Goal: Check status: Check status

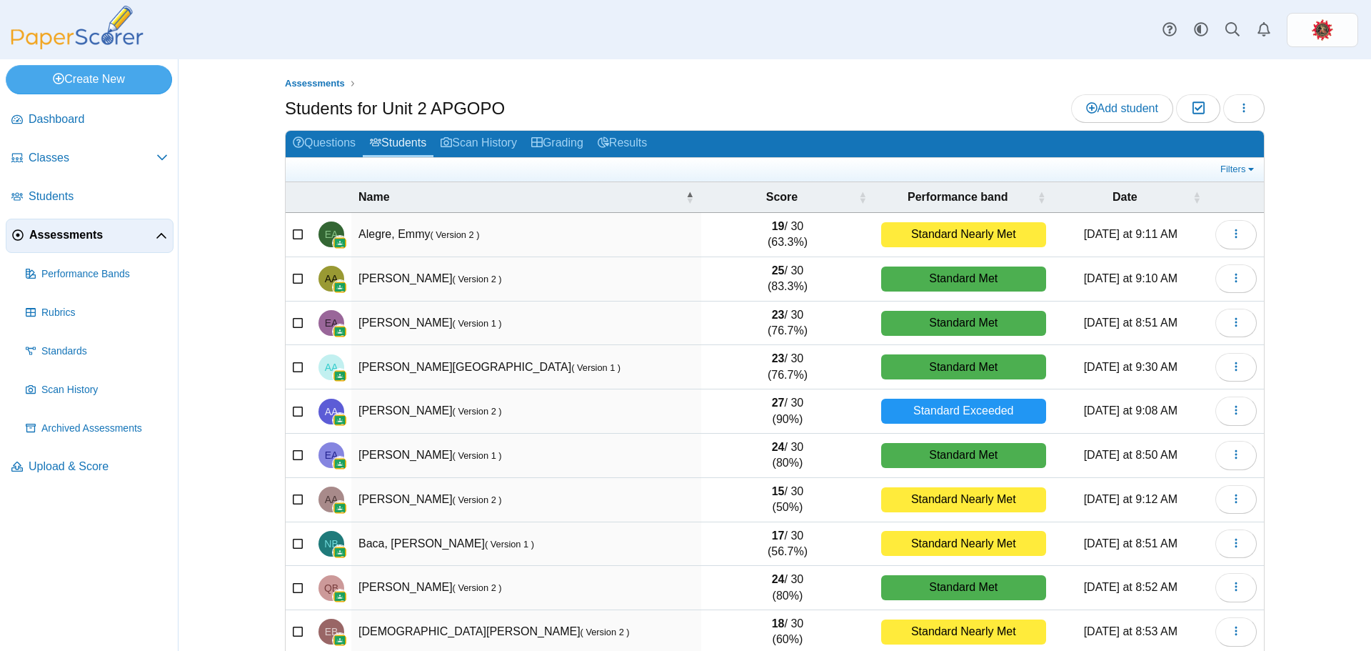
select select "***"
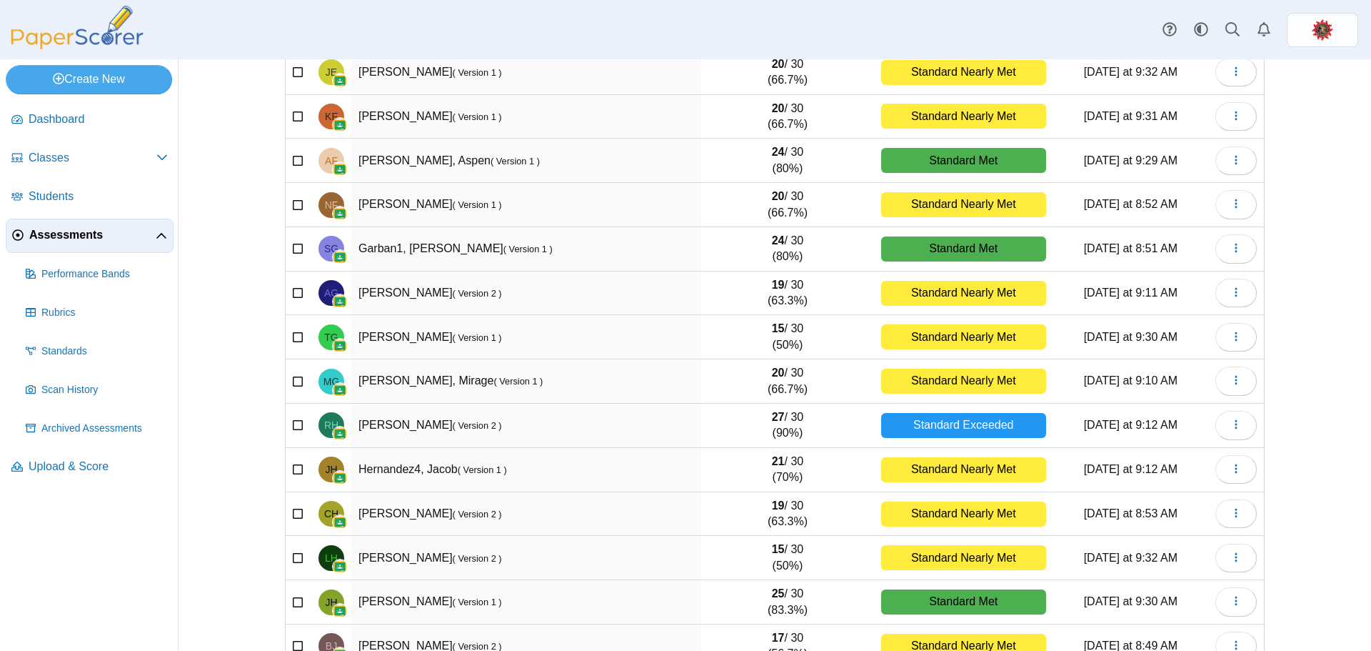
scroll to position [721, 0]
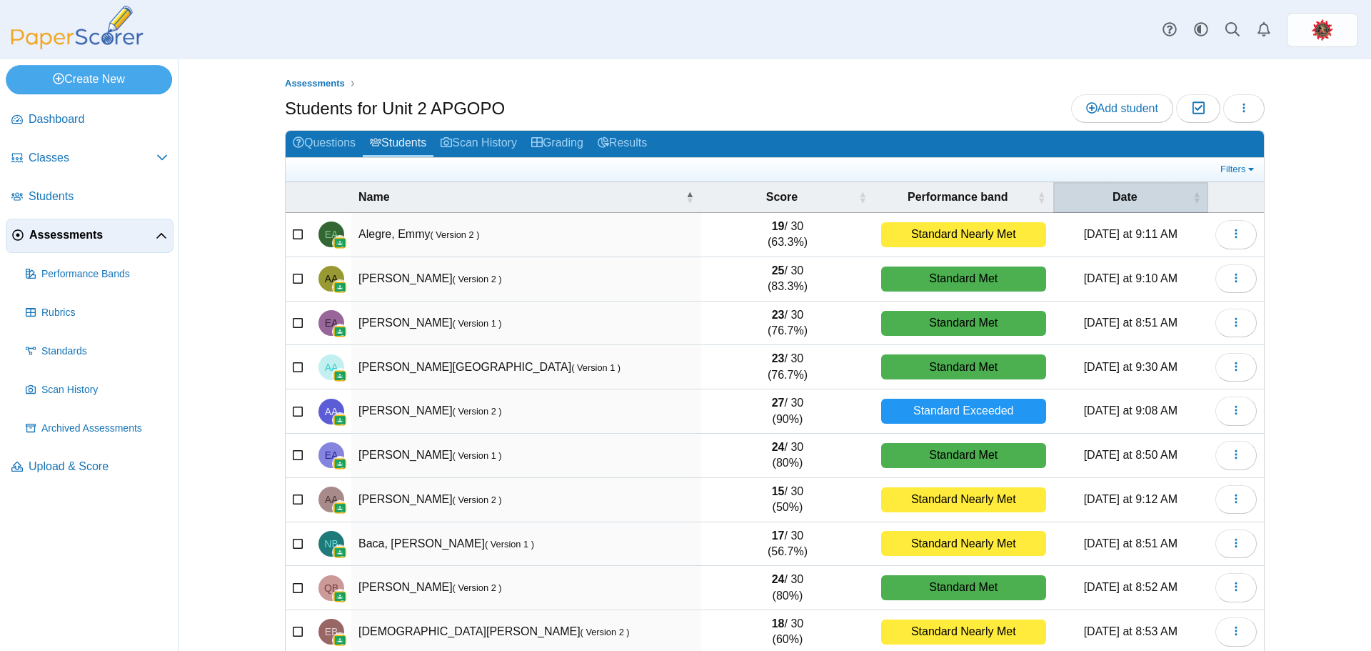
click at [1186, 198] on div "Date" at bounding box center [1130, 197] width 141 height 16
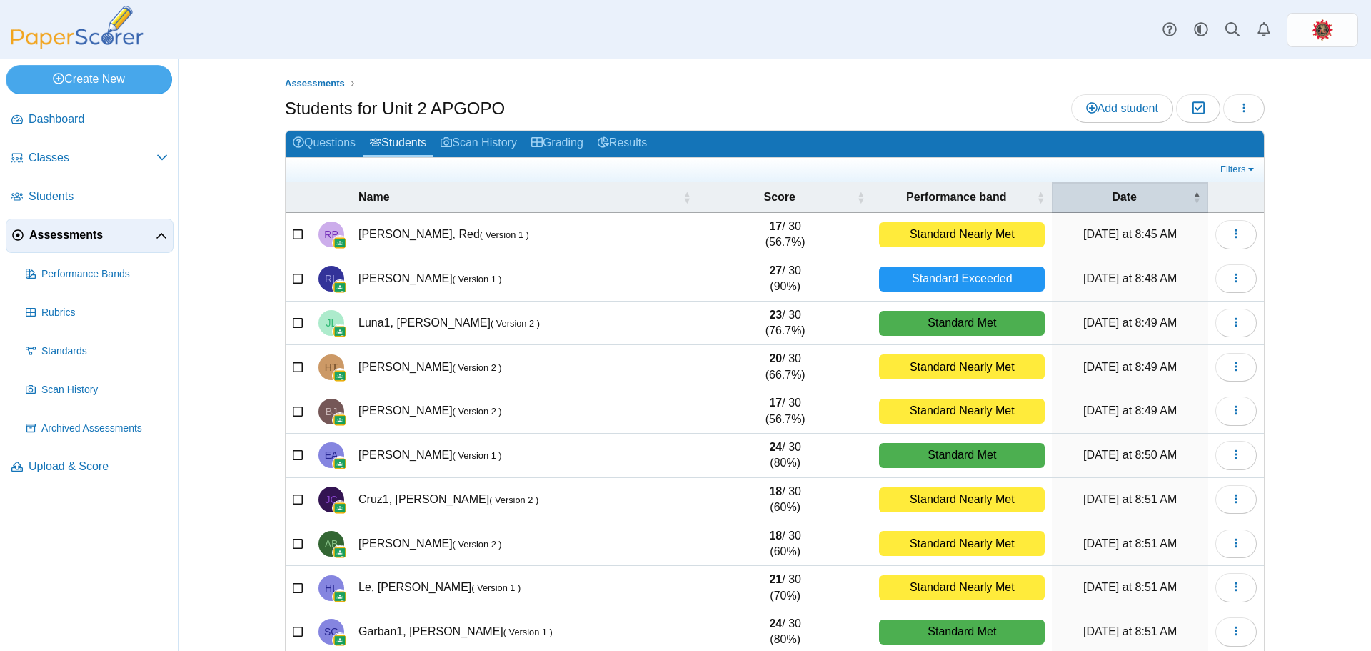
click at [1193, 196] on span "\a Date\a : Activate to invert sorting" at bounding box center [1197, 197] width 9 height 14
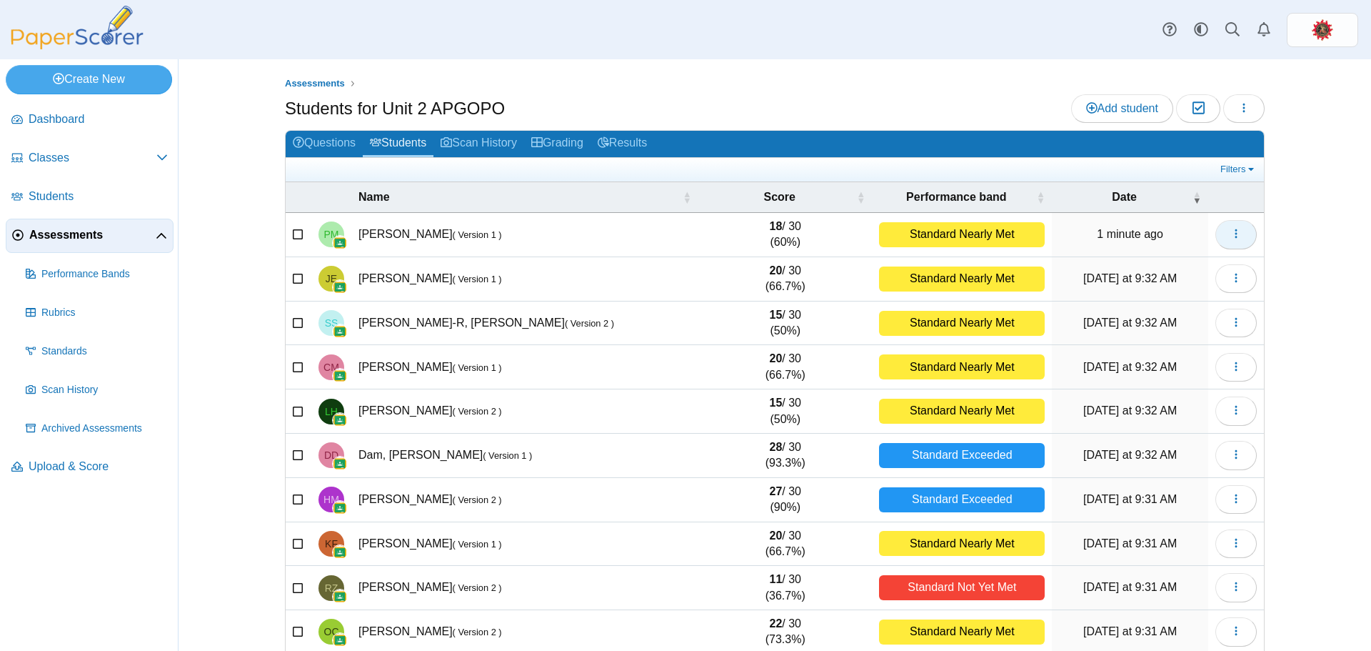
click at [1230, 234] on icon "button" at bounding box center [1235, 233] width 11 height 11
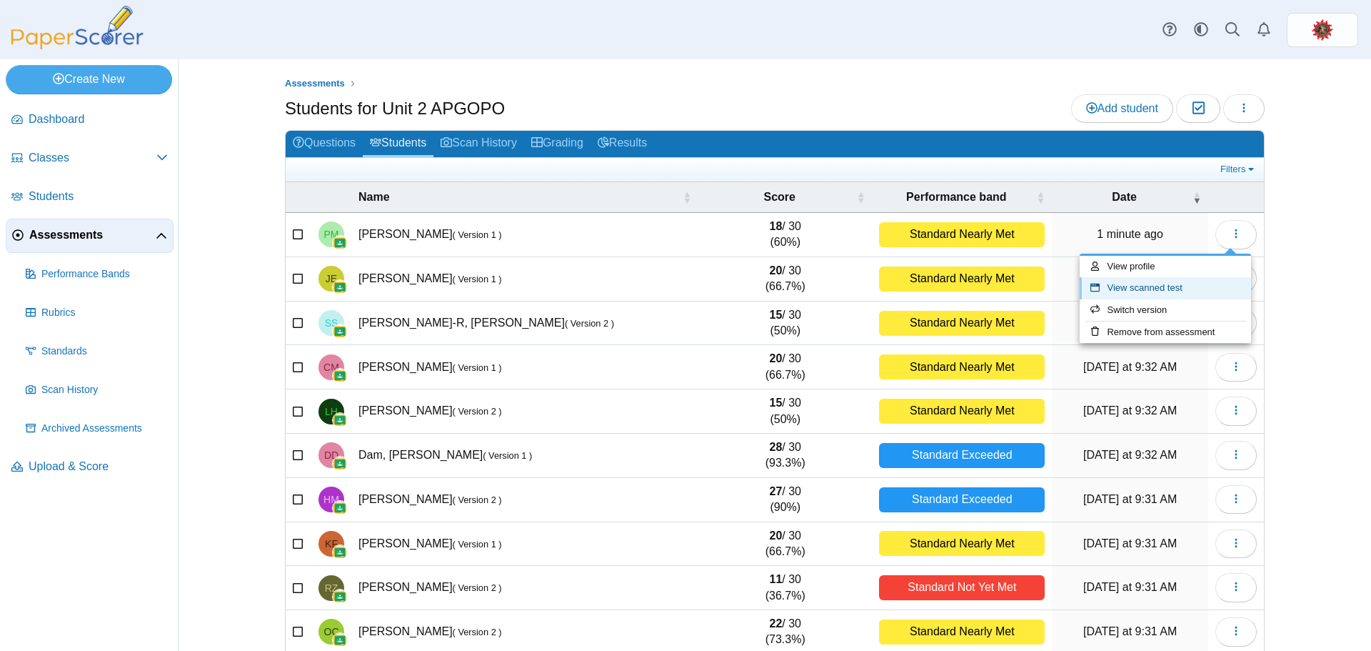
click at [1159, 286] on link "View scanned test" at bounding box center [1165, 287] width 171 height 21
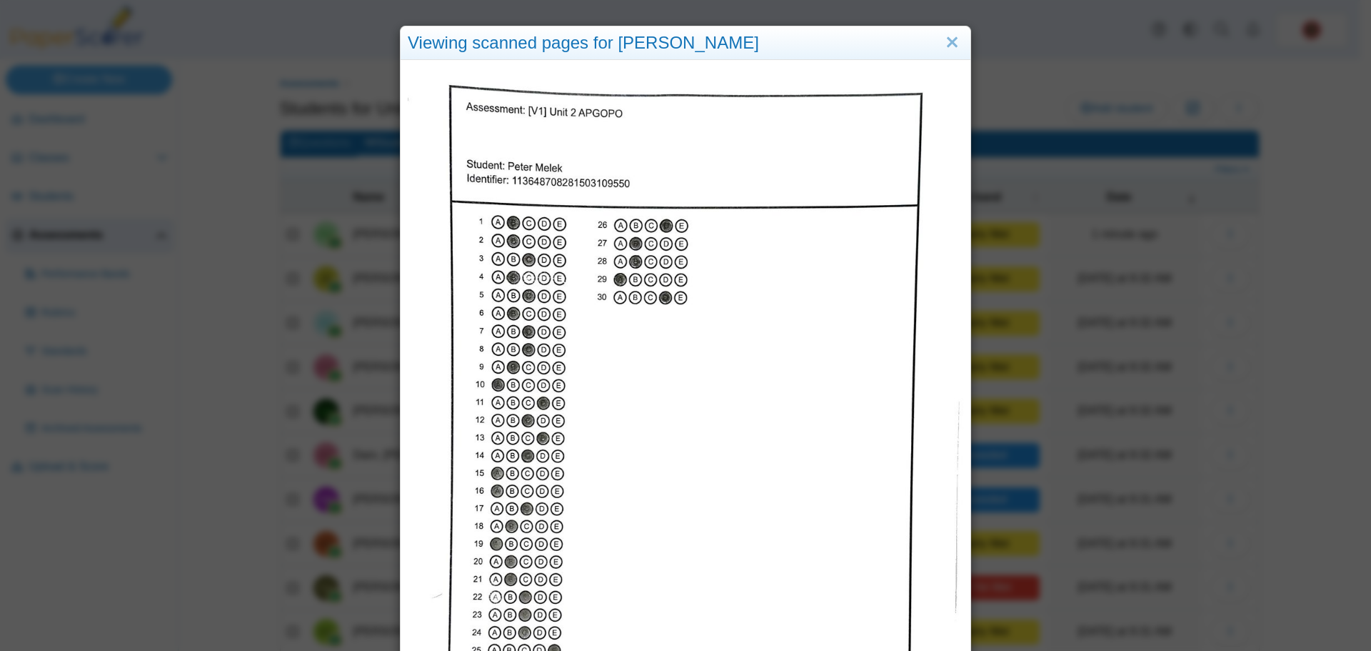
click at [1278, 234] on div "Viewing scanned pages for Peter Melek" at bounding box center [685, 325] width 1371 height 651
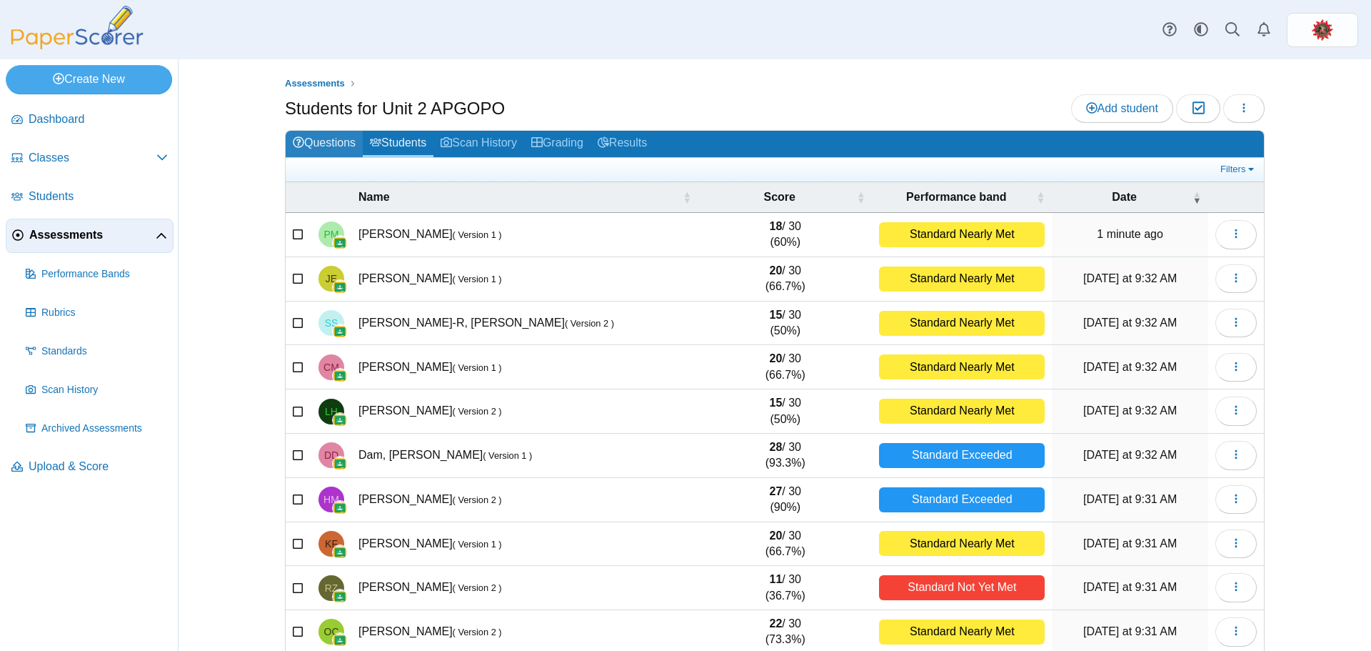
click at [321, 149] on link "Questions" at bounding box center [324, 144] width 77 height 26
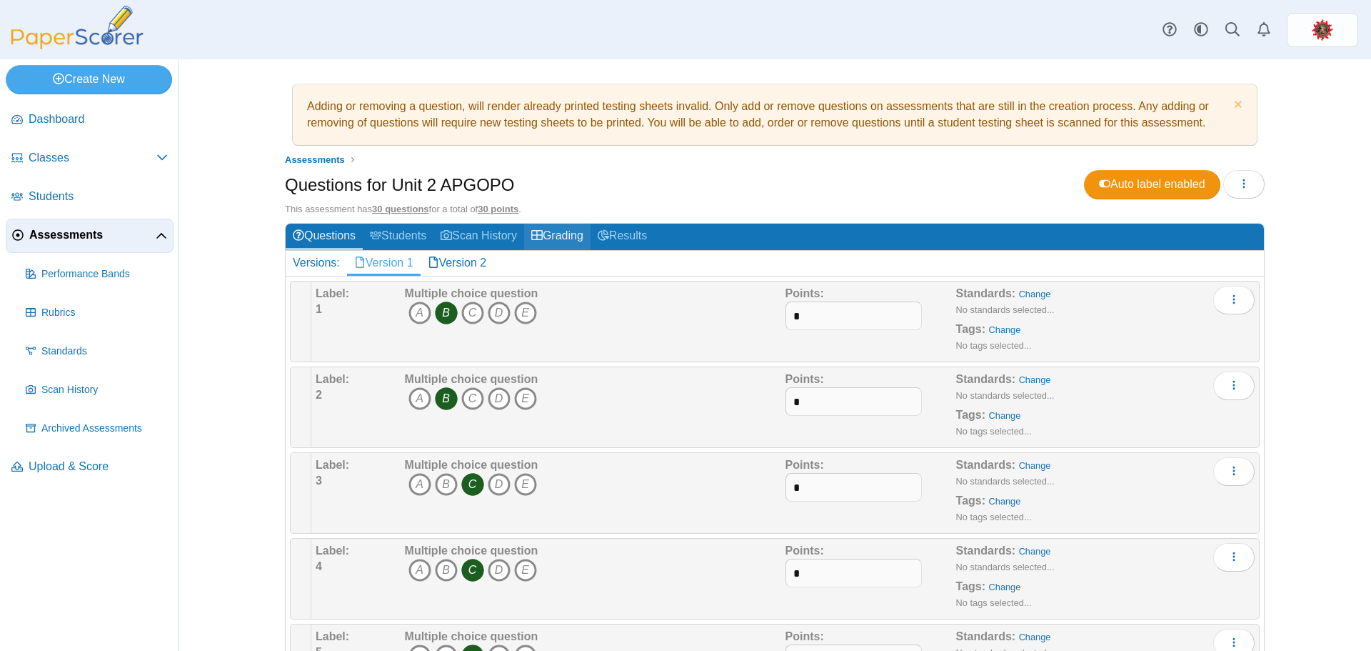
click at [568, 237] on link "Grading" at bounding box center [557, 237] width 66 height 26
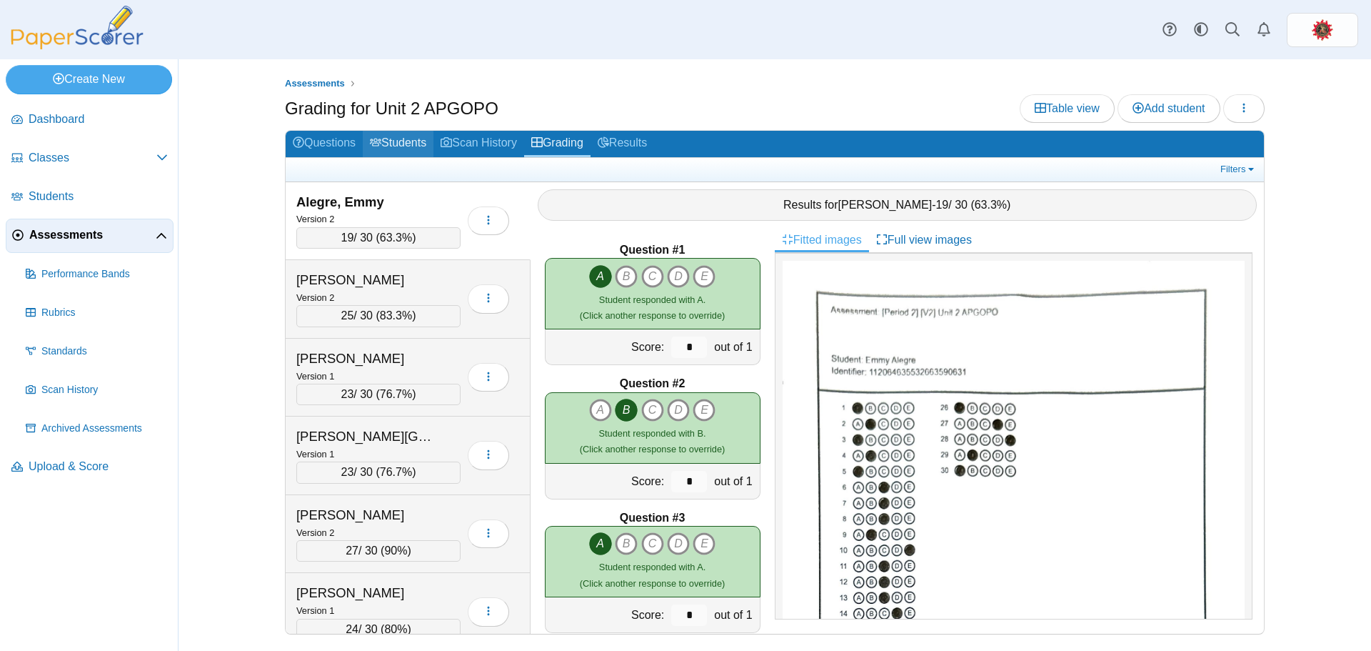
click at [397, 139] on link "Students" at bounding box center [398, 144] width 71 height 26
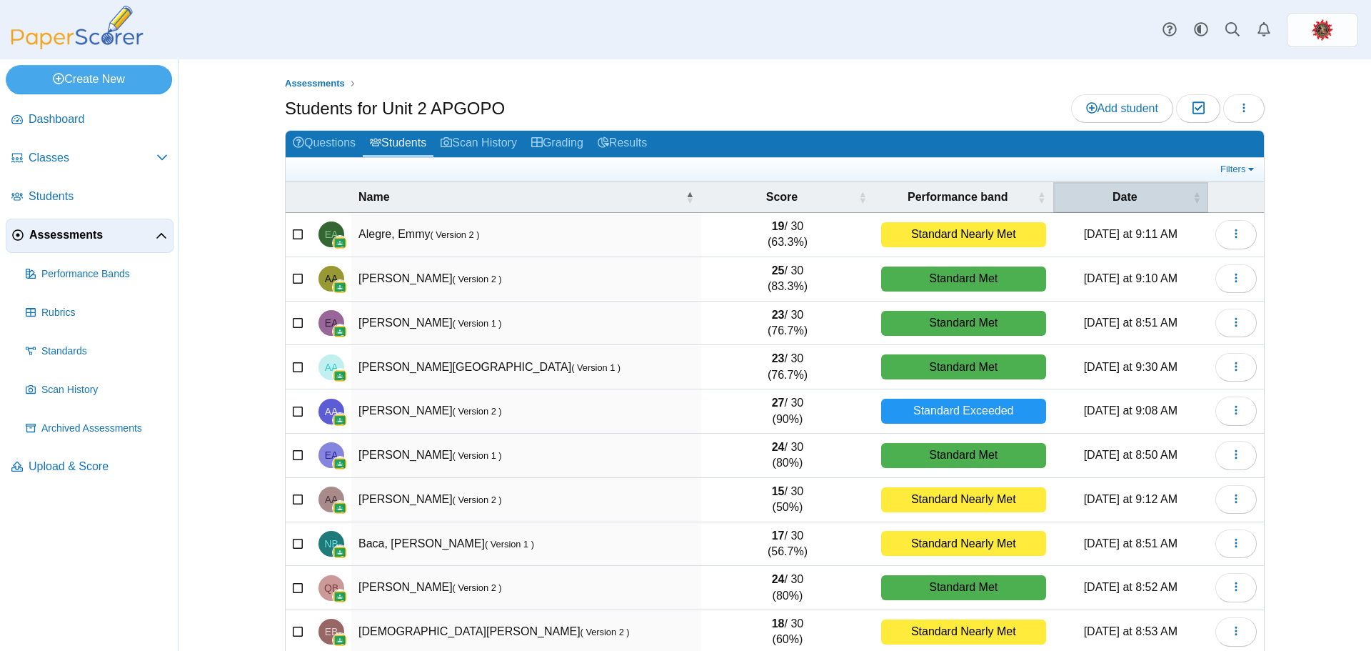
click at [1105, 196] on span "Date" at bounding box center [1124, 197] width 129 height 16
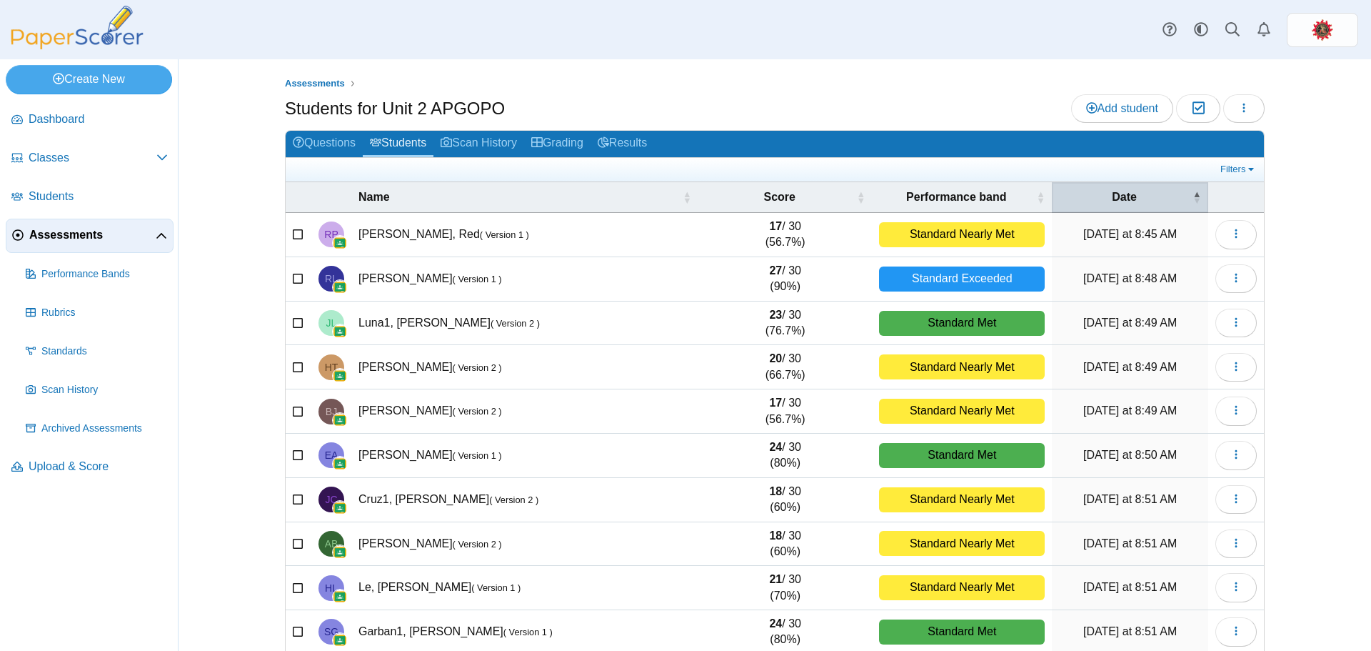
click at [1105, 196] on span "Date" at bounding box center [1124, 197] width 131 height 16
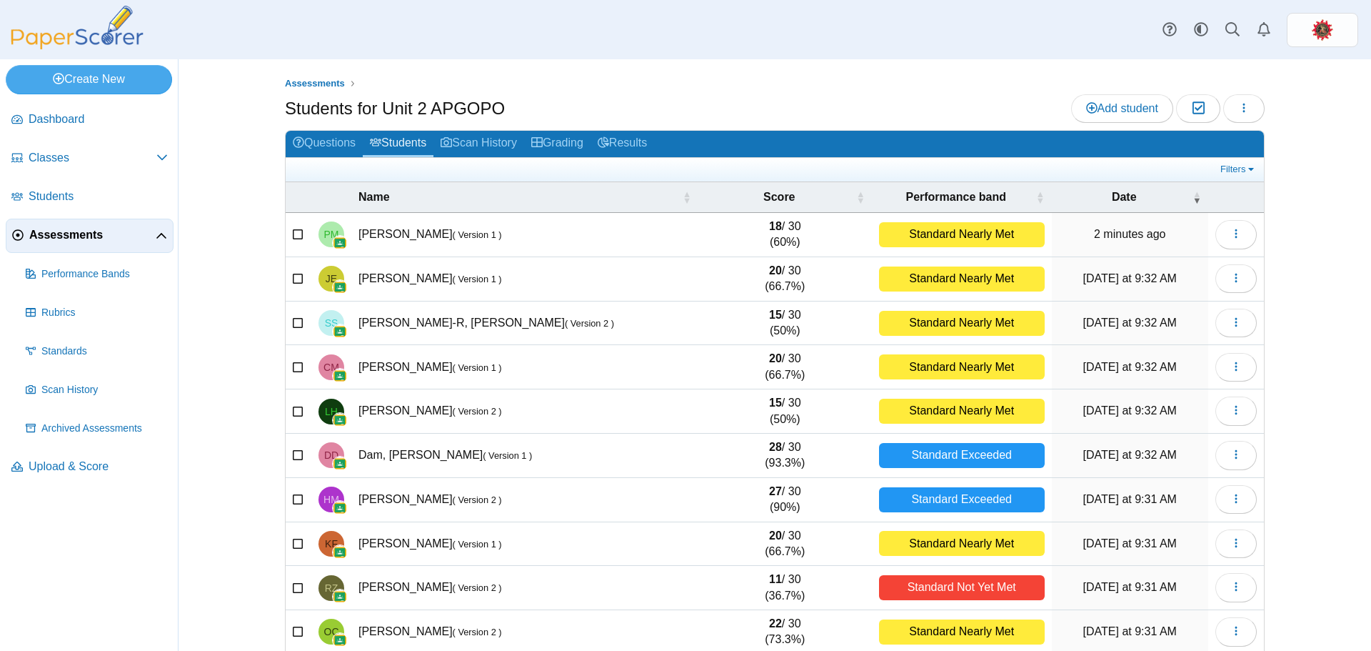
click at [293, 230] on icon at bounding box center [298, 233] width 11 height 10
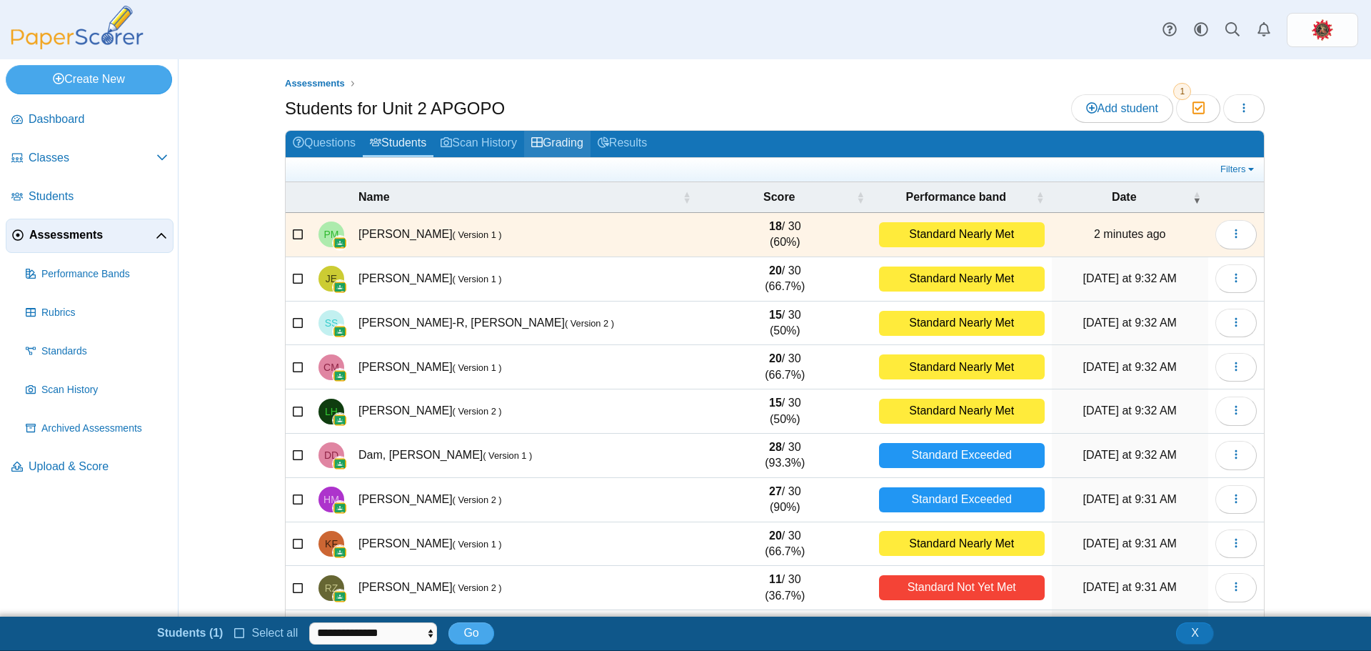
click at [569, 146] on link "Grading" at bounding box center [557, 144] width 66 height 26
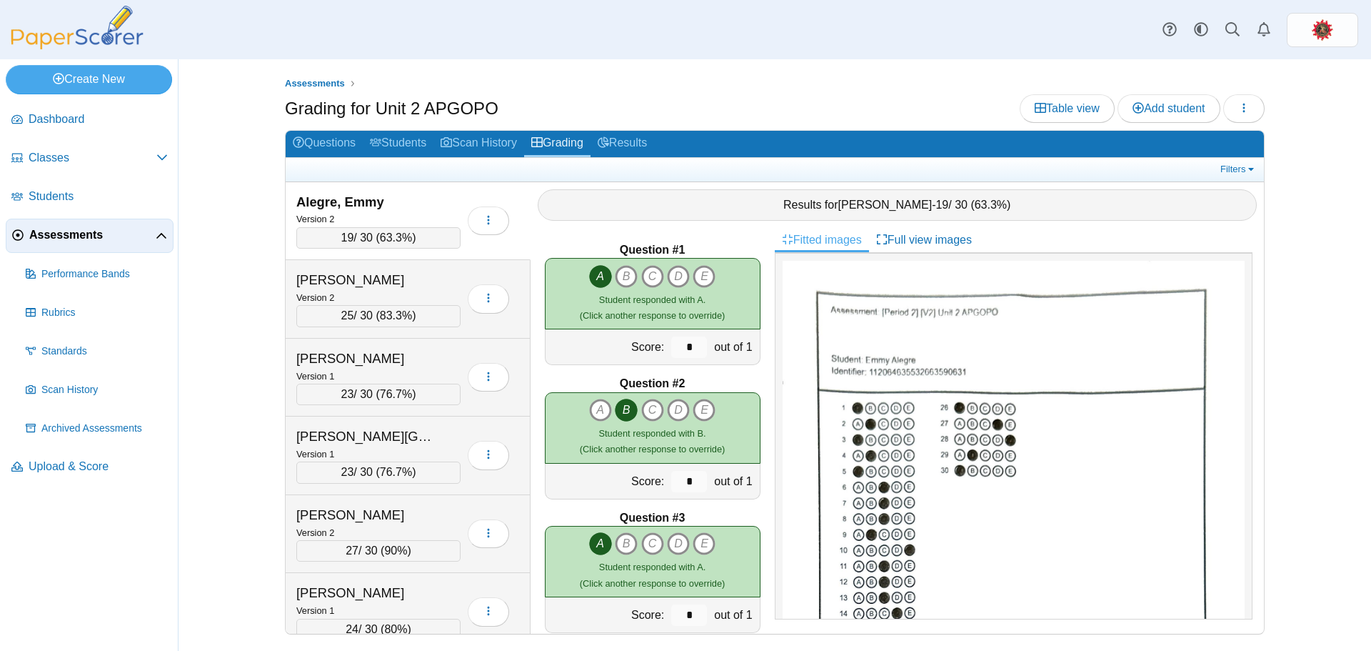
click at [307, 201] on div "Alegre, Emmy" at bounding box center [367, 202] width 143 height 19
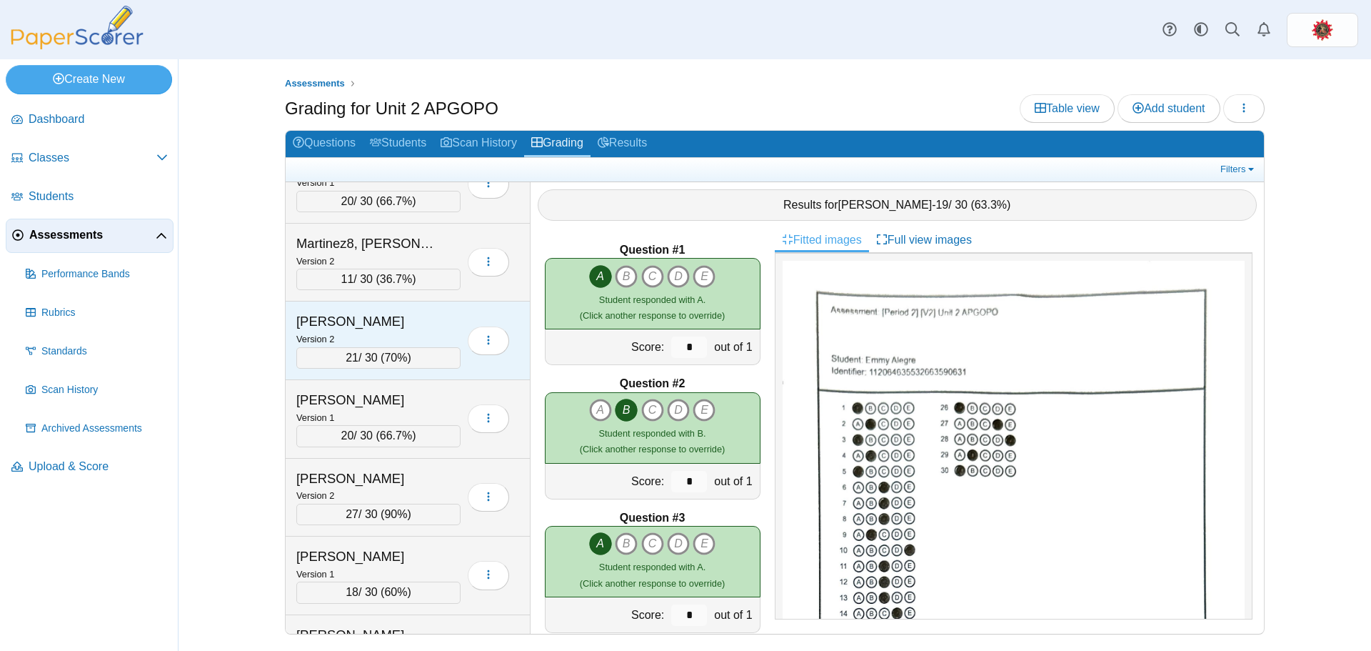
scroll to position [3785, 0]
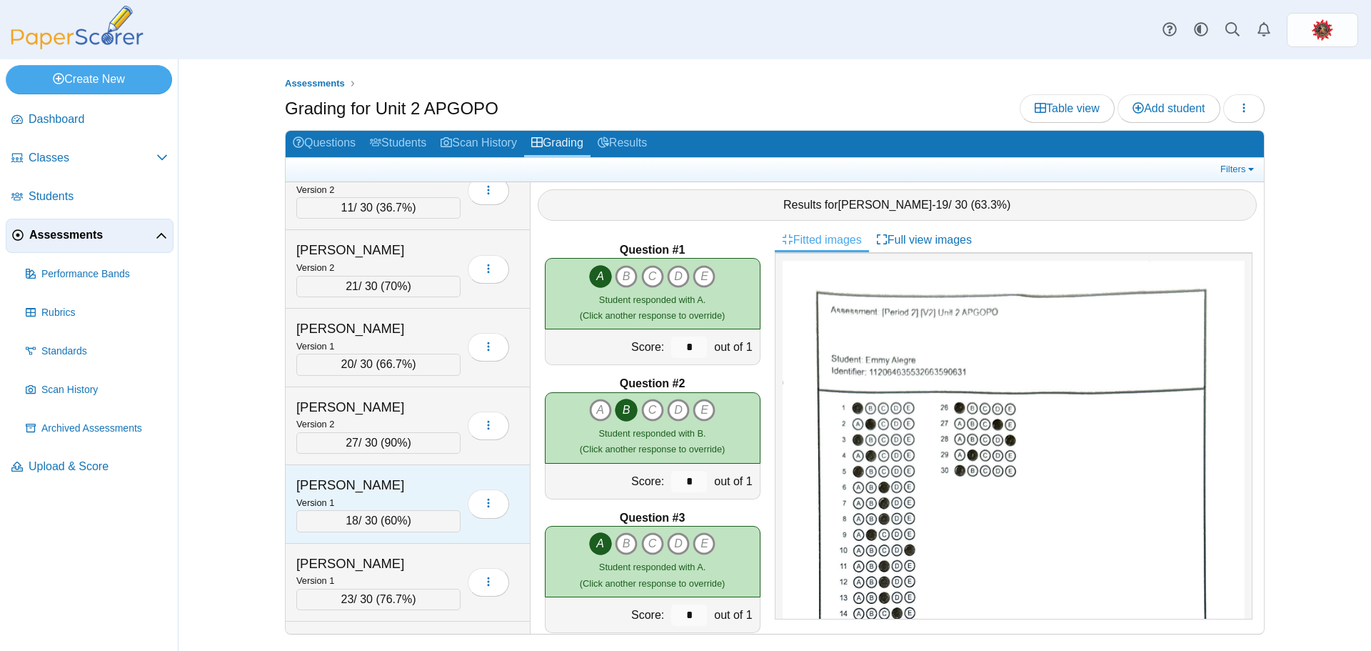
click at [379, 485] on div "[PERSON_NAME]" at bounding box center [367, 485] width 143 height 19
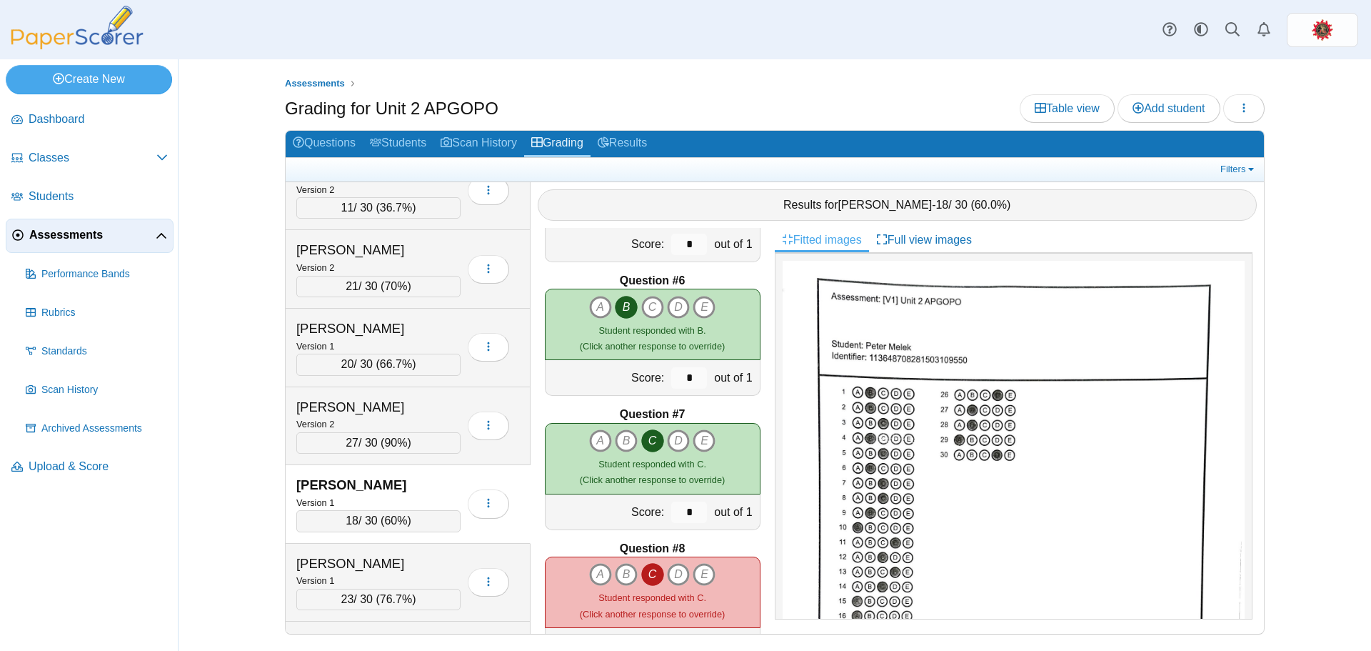
scroll to position [139, 0]
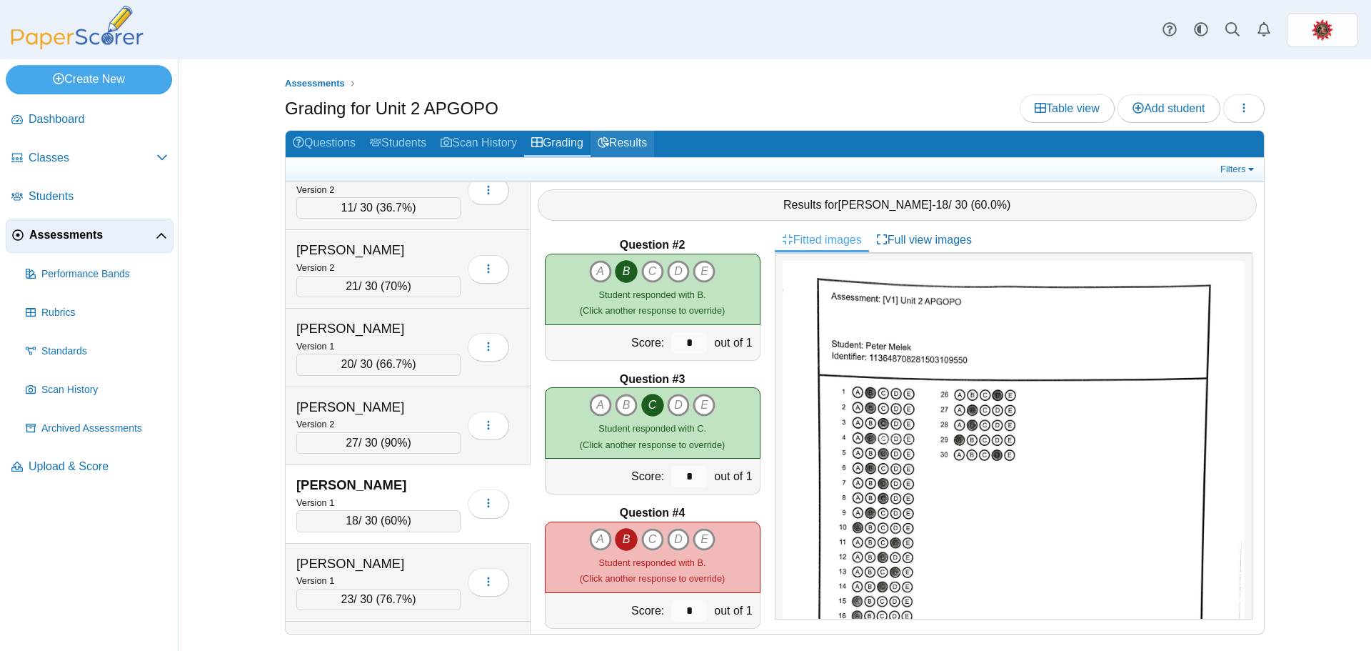
click at [627, 148] on link "Results" at bounding box center [623, 144] width 64 height 26
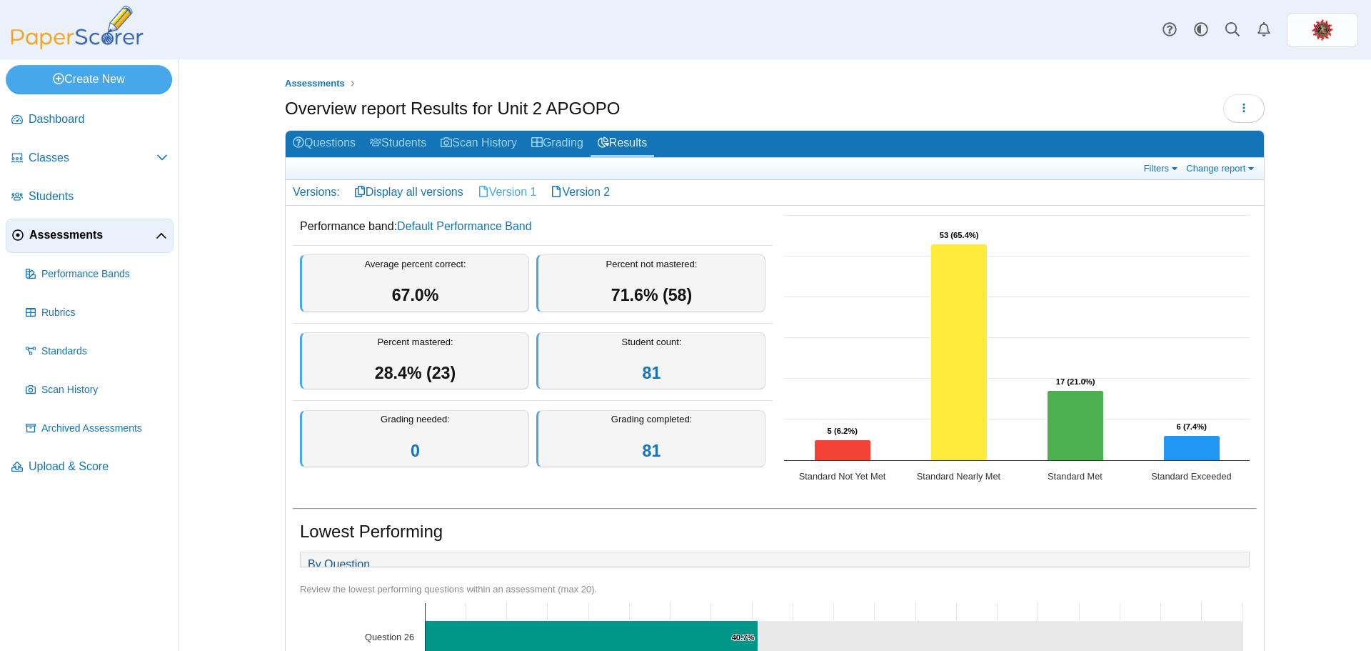
click at [506, 189] on link "Version 1" at bounding box center [508, 192] width 74 height 24
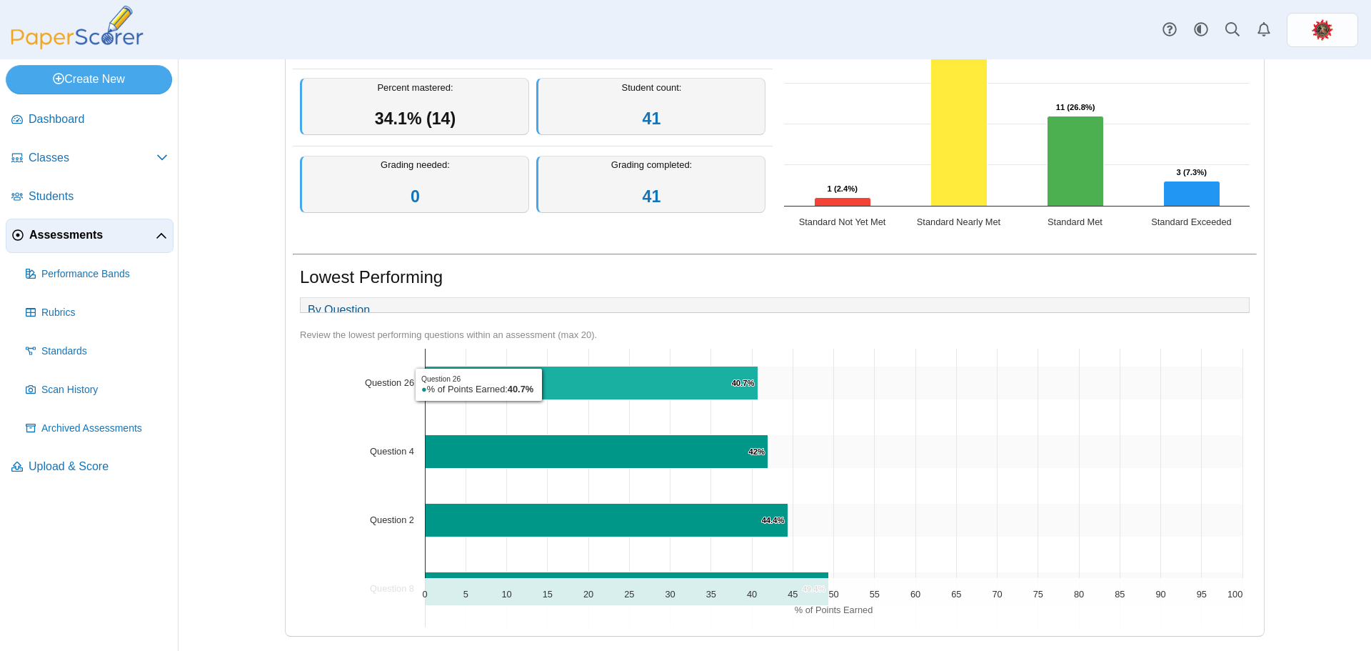
click at [541, 384] on icon "Question 26, 40.7%. % of Points Earned." at bounding box center [592, 383] width 333 height 34
click at [447, 388] on icon "Question 26, 40.7%. % of Points Earned." at bounding box center [592, 383] width 333 height 34
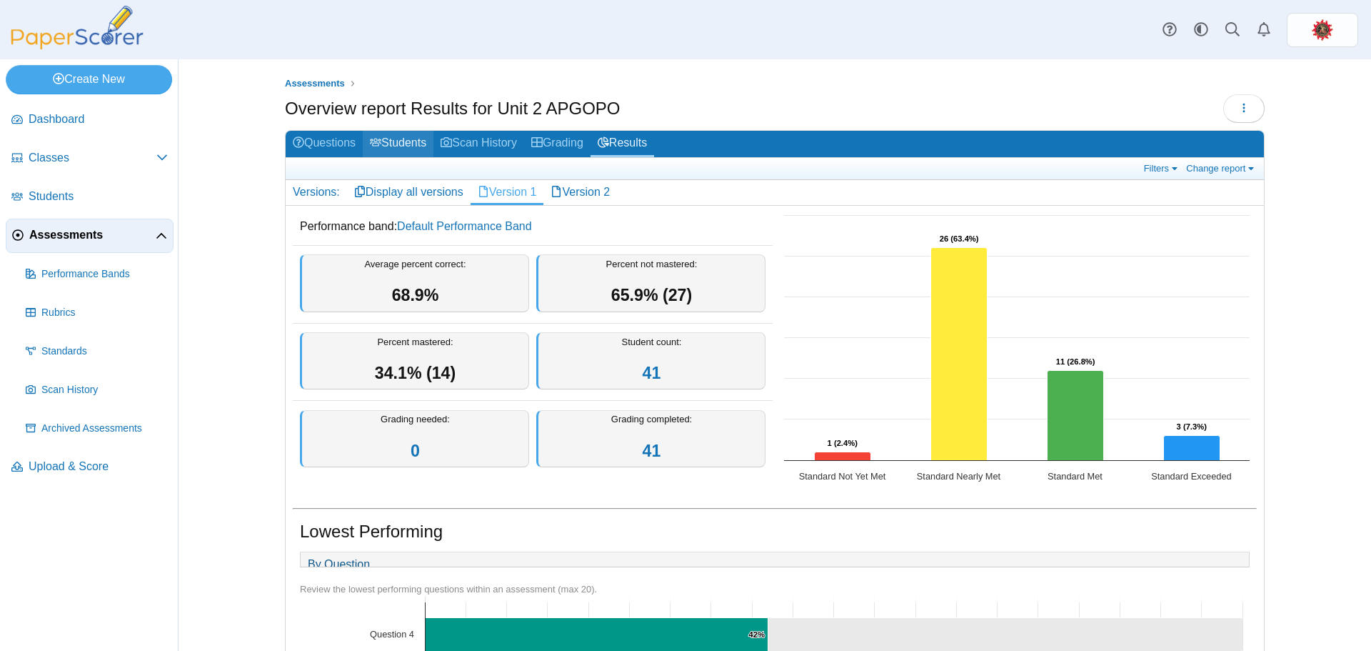
click at [386, 140] on link "Students" at bounding box center [398, 144] width 71 height 26
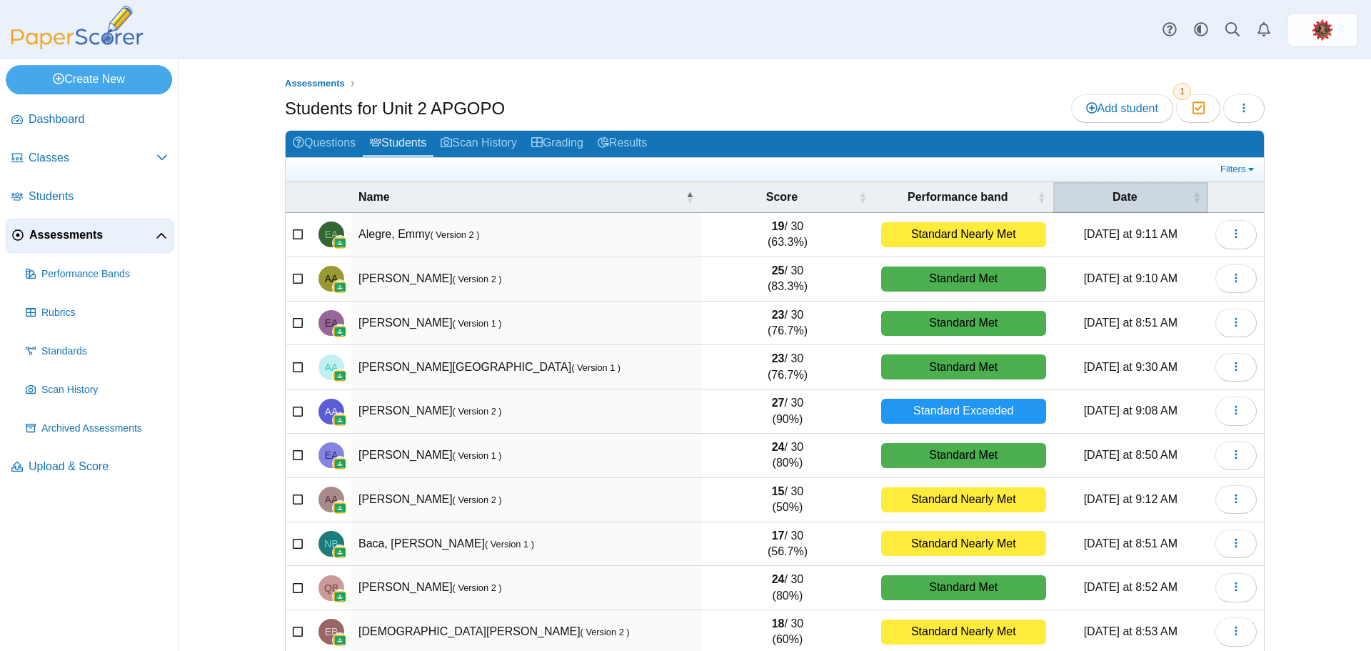
click at [1107, 199] on span "Date" at bounding box center [1124, 197] width 129 height 16
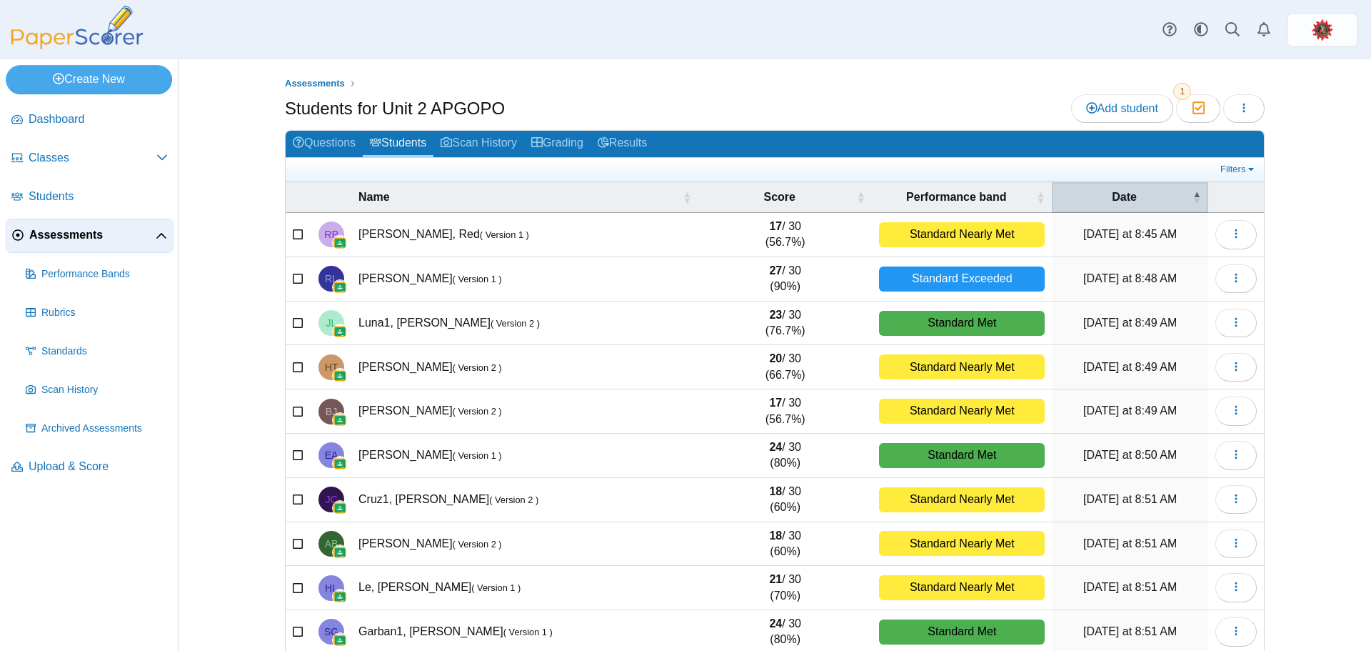
click at [1110, 199] on span "Date" at bounding box center [1124, 197] width 131 height 16
